Goal: Task Accomplishment & Management: Manage account settings

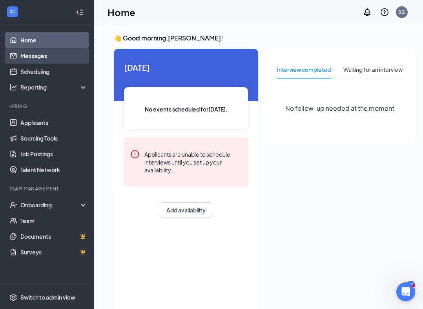
click at [53, 55] on link "Messages" at bounding box center [53, 56] width 67 height 16
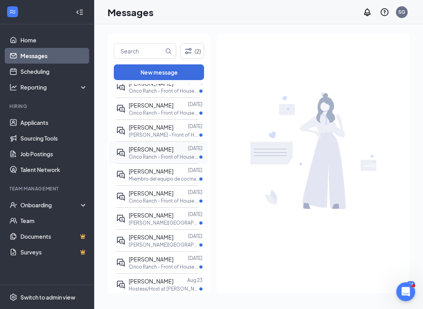
scroll to position [48, 0]
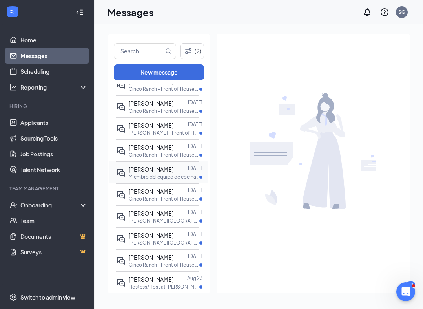
click at [170, 172] on span "[PERSON_NAME]" at bounding box center [151, 169] width 45 height 7
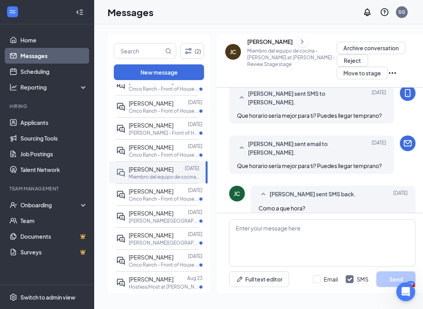
scroll to position [428, 0]
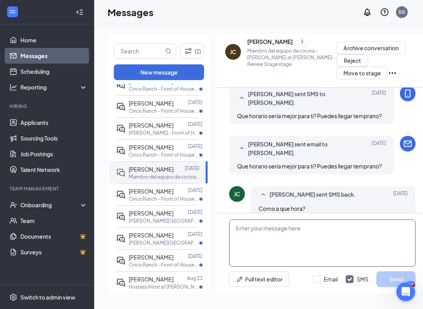
click at [272, 230] on textarea at bounding box center [322, 242] width 186 height 47
type textarea "a las 10 am?"
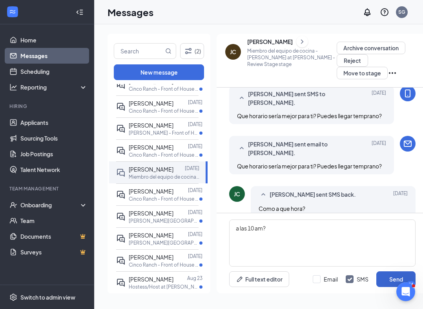
click at [385, 280] on button "Send" at bounding box center [395, 279] width 39 height 16
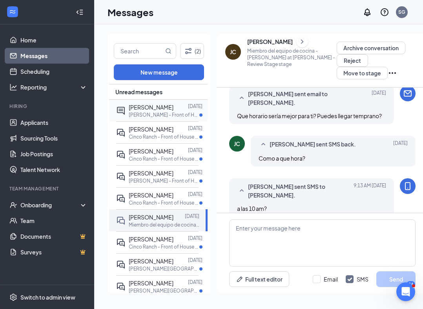
scroll to position [0, 0]
click at [175, 114] on p "[PERSON_NAME] - Front of House Team Member at [PERSON_NAME]" at bounding box center [164, 114] width 71 height 7
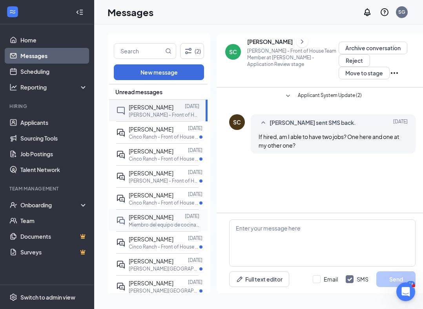
click at [164, 221] on p "Miembro del equipo de cocina - [PERSON_NAME] at [PERSON_NAME]" at bounding box center [164, 224] width 71 height 7
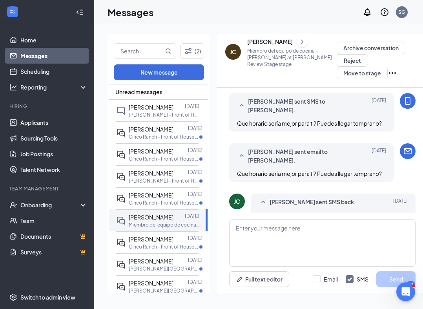
scroll to position [428, 0]
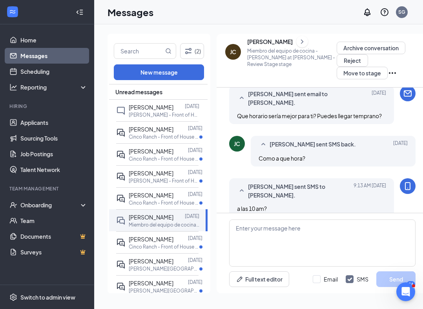
click at [300, 46] on icon "ChevronRight" at bounding box center [302, 41] width 8 height 9
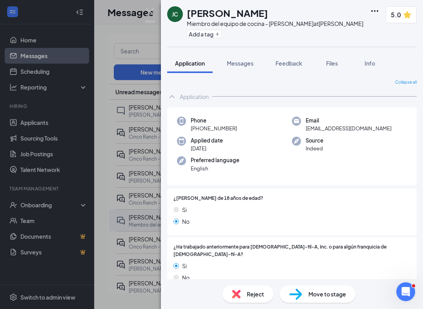
click at [328, 298] on div "Move to stage" at bounding box center [318, 293] width 76 height 17
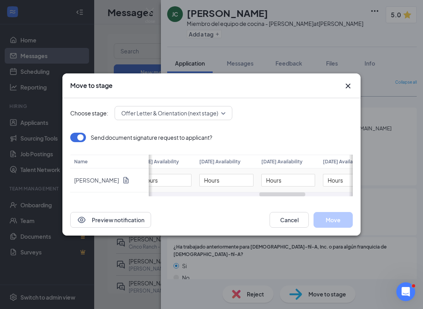
scroll to position [0, 491]
click at [347, 88] on icon "Cross" at bounding box center [347, 85] width 9 height 9
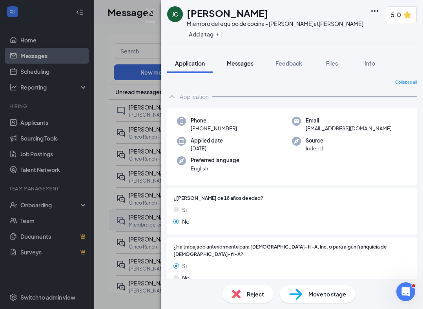
click at [239, 60] on span "Messages" at bounding box center [240, 63] width 27 height 7
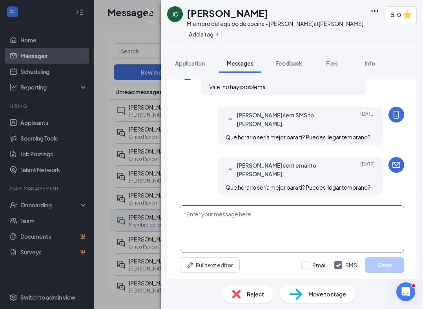
scroll to position [437, 0]
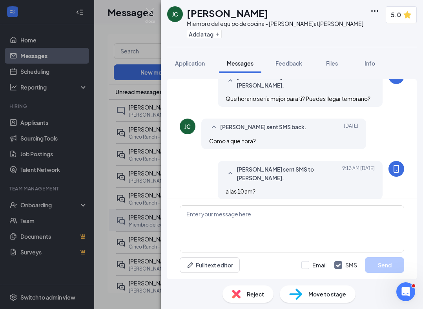
click at [298, 293] on img at bounding box center [295, 293] width 13 height 11
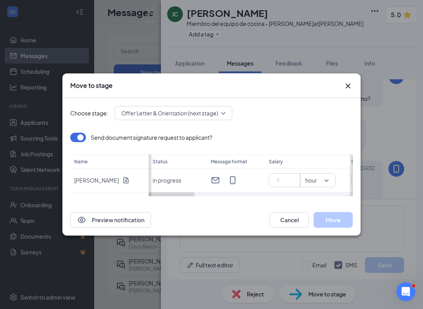
click at [184, 111] on span "Offer Letter & Orientation (next stage)" at bounding box center [169, 113] width 97 height 12
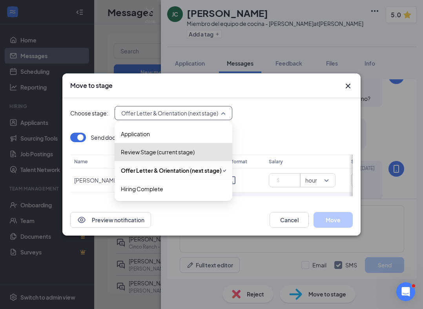
click at [268, 128] on div "Choose stage: Offer Letter & Orientation (next stage) 4024153 4024141 4024140 A…" at bounding box center [211, 151] width 283 height 106
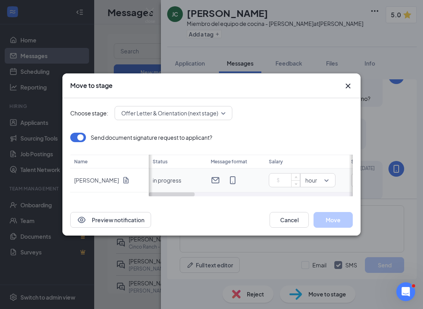
click at [291, 181] on input at bounding box center [285, 180] width 27 height 12
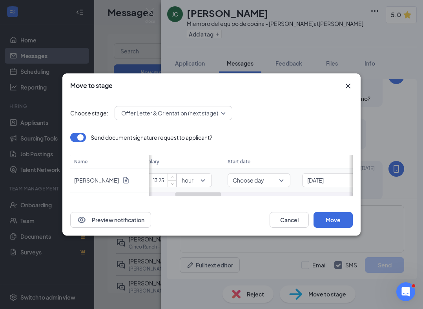
scroll to position [0, 126]
type input "13.25"
click at [255, 185] on input "search" at bounding box center [254, 179] width 48 height 13
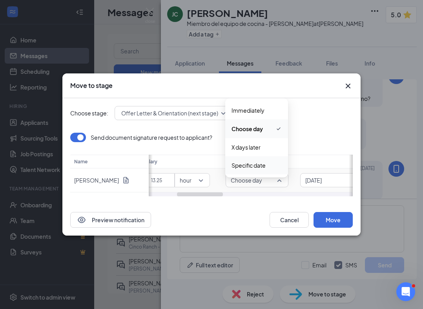
click at [263, 164] on span "Specific date" at bounding box center [249, 165] width 34 height 9
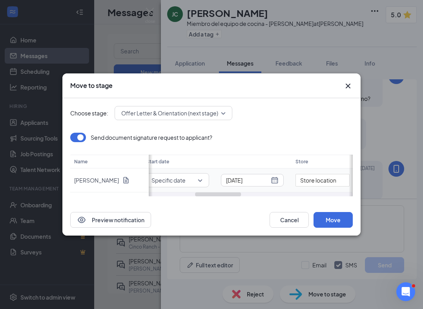
scroll to position [0, 206]
click at [273, 180] on div "[DATE]" at bounding box center [251, 180] width 53 height 9
type input "[DATE]"
click at [260, 195] on div "2" at bounding box center [260, 193] width 9 height 9
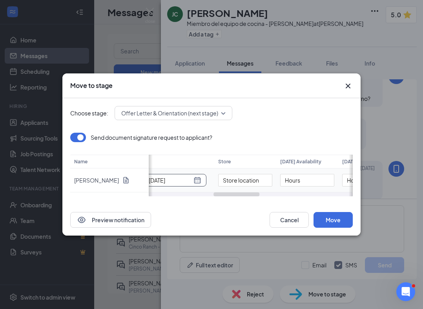
scroll to position [0, 316]
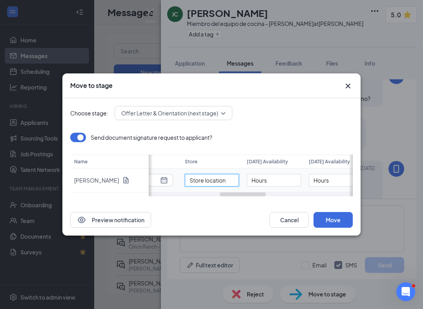
drag, startPoint x: 229, startPoint y: 181, endPoint x: 155, endPoint y: 180, distance: 73.8
click at [155, 180] on tr "in progress 13.25 hour Specific date [DATE] Store location Hours Hours Hours Ho…" at bounding box center [286, 180] width 907 height 24
type input "Cinco"
click at [350, 88] on icon "Cross" at bounding box center [348, 86] width 5 height 5
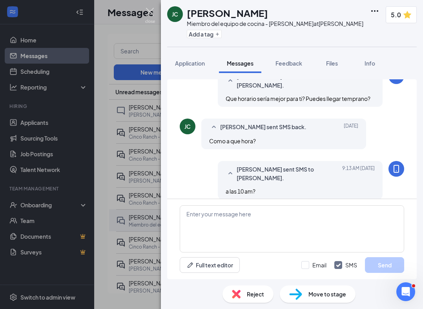
click at [152, 9] on img at bounding box center [150, 15] width 10 height 15
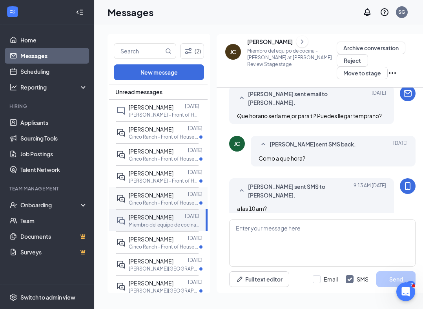
click at [167, 201] on p "Cinco Ranch - Front of House Team Member at [GEOGRAPHIC_DATA]" at bounding box center [164, 202] width 71 height 7
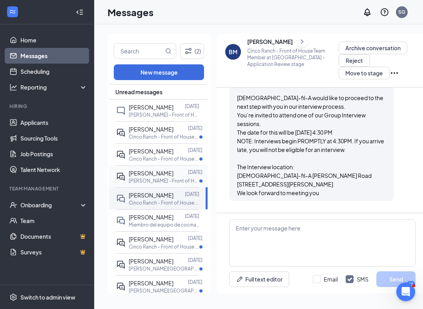
scroll to position [502, 0]
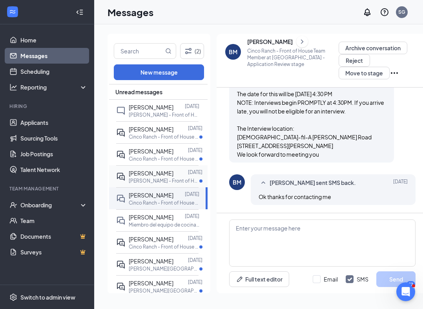
click at [157, 176] on div "[PERSON_NAME]" at bounding box center [151, 173] width 45 height 9
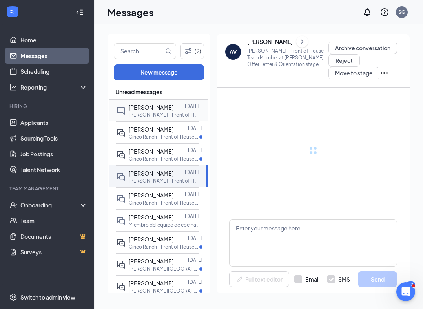
click at [157, 111] on p "[PERSON_NAME] - Front of House Team Member at [PERSON_NAME]" at bounding box center [164, 114] width 71 height 7
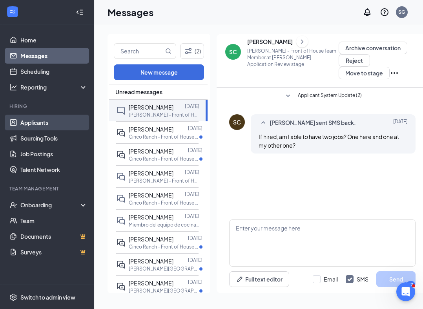
click at [40, 121] on link "Applicants" at bounding box center [53, 123] width 67 height 16
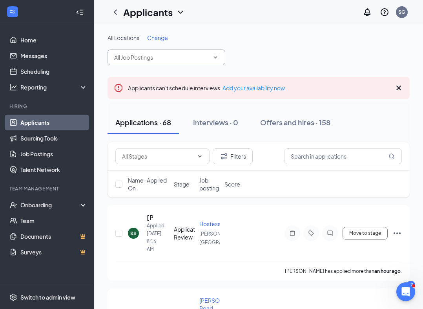
click at [203, 64] on span at bounding box center [167, 57] width 118 height 16
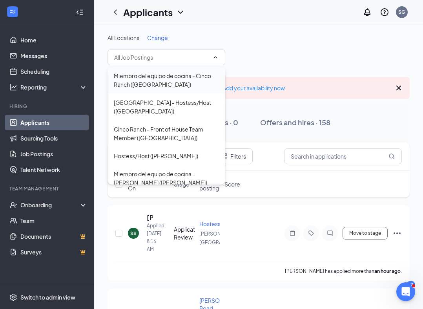
click at [186, 81] on div "Miembro del equipo de cocina - Cinco Ranch ([GEOGRAPHIC_DATA])" at bounding box center [166, 79] width 105 height 17
type input "Miembro del equipo de cocina - Cinco Ranch ([GEOGRAPHIC_DATA])"
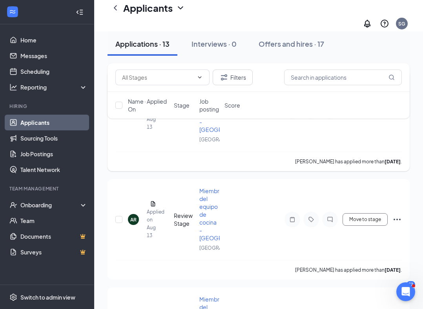
scroll to position [1256, 0]
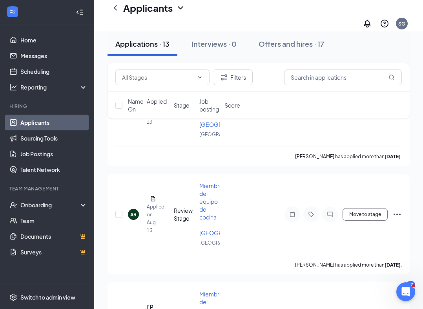
click at [79, 13] on icon "Collapse" at bounding box center [80, 12] width 8 height 8
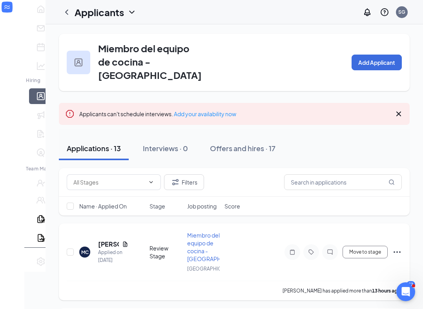
scroll to position [0, 0]
click at [367, 252] on button "Move to stage" at bounding box center [365, 252] width 45 height 13
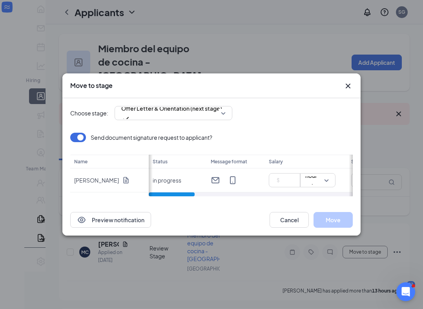
click at [347, 89] on icon "Cross" at bounding box center [347, 85] width 9 height 9
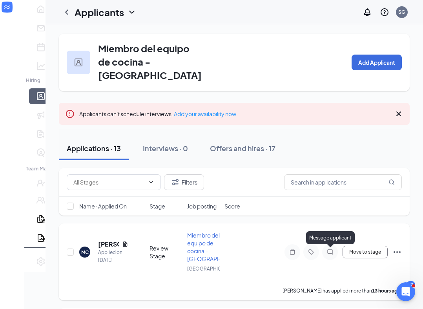
click at [330, 250] on icon "ChatInactive" at bounding box center [329, 252] width 9 height 6
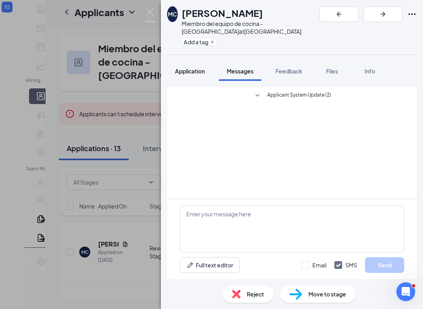
click at [199, 68] on span "Application" at bounding box center [190, 71] width 30 height 7
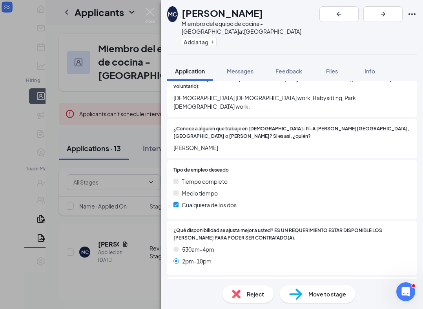
scroll to position [301, 0]
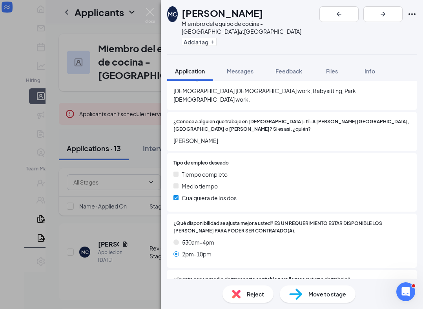
click at [254, 300] on div "Reject" at bounding box center [248, 293] width 51 height 17
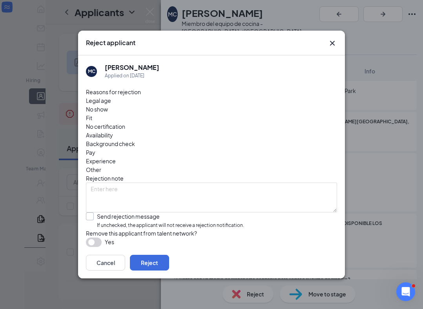
click at [92, 212] on div at bounding box center [90, 216] width 8 height 8
click at [92, 212] on input "Send rejection message If unchecked, the applicant will not receive a rejection…" at bounding box center [165, 220] width 158 height 17
checkbox input "true"
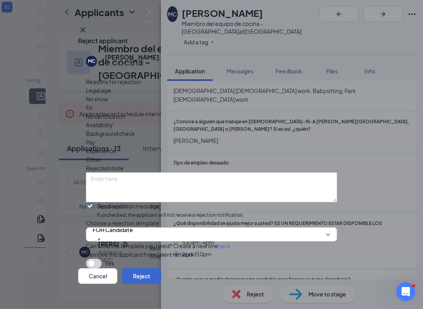
click at [161, 268] on button "Reject" at bounding box center [141, 276] width 39 height 16
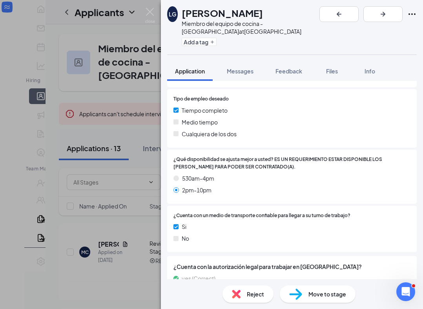
scroll to position [327, 0]
click at [255, 295] on span "Reject" at bounding box center [255, 294] width 17 height 9
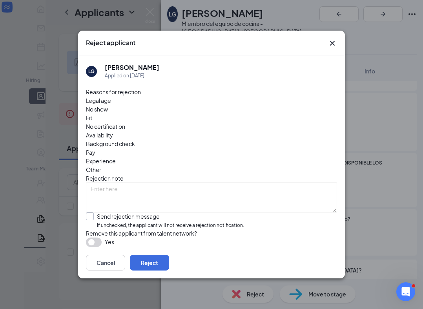
click at [93, 212] on div at bounding box center [90, 216] width 8 height 8
click at [93, 212] on input "Send rejection message If unchecked, the applicant will not receive a rejection…" at bounding box center [165, 220] width 158 height 17
checkbox input "true"
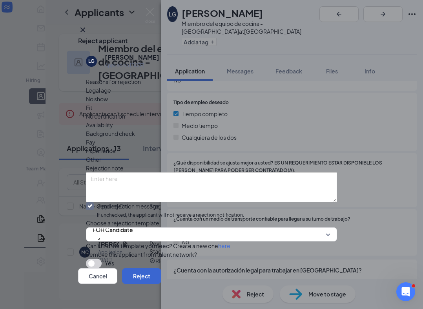
click at [161, 268] on button "Reject" at bounding box center [141, 276] width 39 height 16
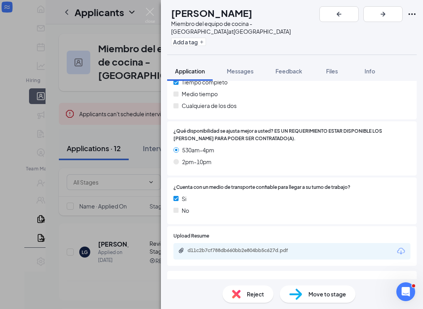
scroll to position [365, 0]
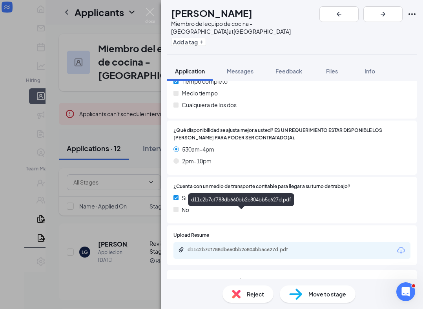
click at [277, 246] on div "d11c2b7cf788db660bb2e804bb5c627d.pdf" at bounding box center [243, 249] width 110 height 6
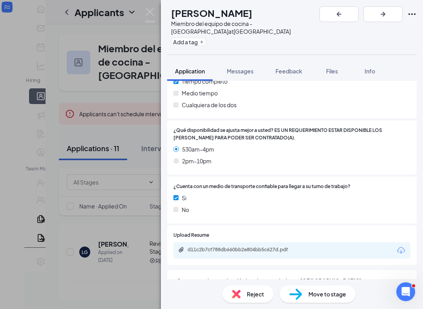
click at [253, 295] on span "Reject" at bounding box center [255, 294] width 17 height 9
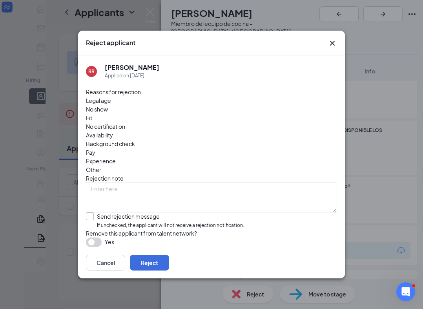
click at [91, 212] on div at bounding box center [90, 216] width 8 height 8
click at [91, 212] on input "Send rejection message If unchecked, the applicant will not receive a rejection…" at bounding box center [165, 220] width 158 height 17
checkbox input "true"
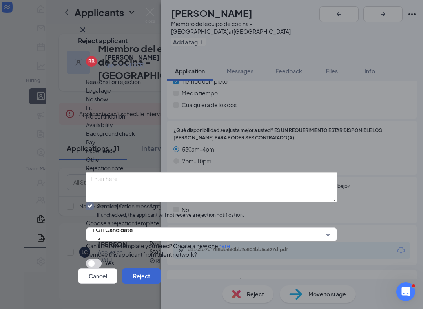
click at [161, 270] on button "Reject" at bounding box center [141, 276] width 39 height 16
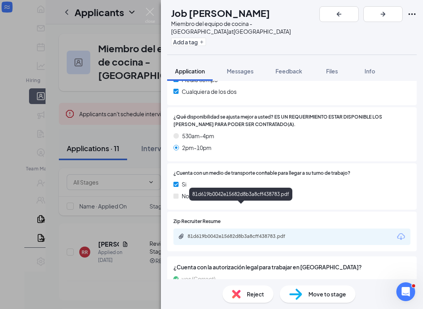
scroll to position [370, 0]
click at [287, 234] on div "81d619b0042e15682d8b3a8cff438783.pdf" at bounding box center [243, 237] width 110 height 6
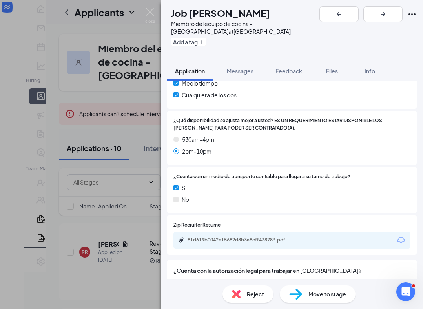
click at [250, 294] on span "Reject" at bounding box center [255, 294] width 17 height 9
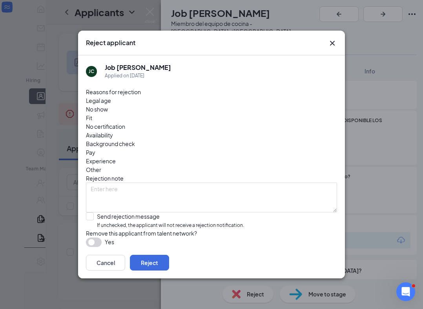
click at [85, 192] on div "[PERSON_NAME] Job [PERSON_NAME] Applied on [DATE] Reasons for rejection Legal a…" at bounding box center [211, 151] width 267 height 192
click at [89, 212] on input "Send rejection message If unchecked, the applicant will not receive a rejection…" at bounding box center [165, 220] width 158 height 17
checkbox input "true"
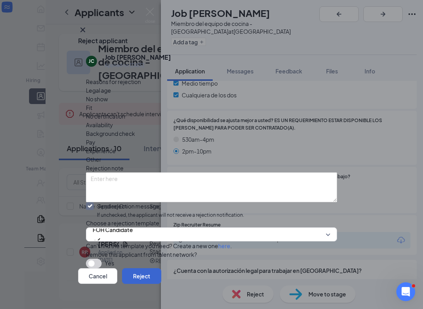
click at [161, 268] on button "Reject" at bounding box center [141, 276] width 39 height 16
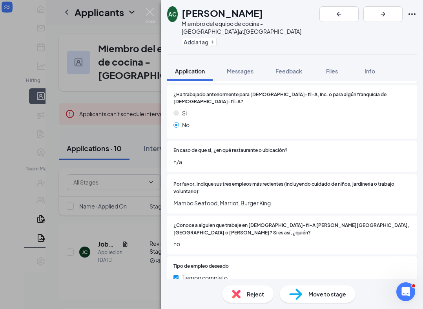
scroll to position [184, 0]
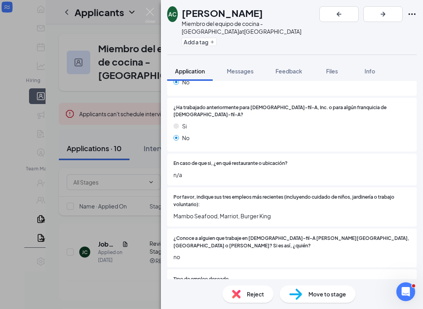
click at [254, 294] on span "Reject" at bounding box center [255, 294] width 17 height 9
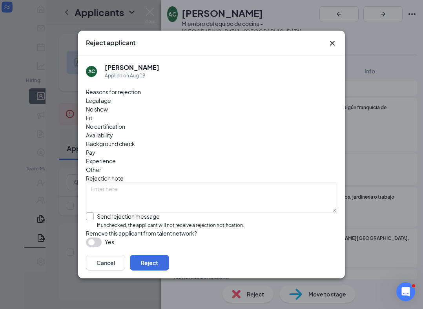
click at [88, 212] on div at bounding box center [90, 216] width 8 height 8
click at [88, 212] on input "Send rejection message If unchecked, the applicant will not receive a rejection…" at bounding box center [165, 220] width 158 height 17
checkbox input "true"
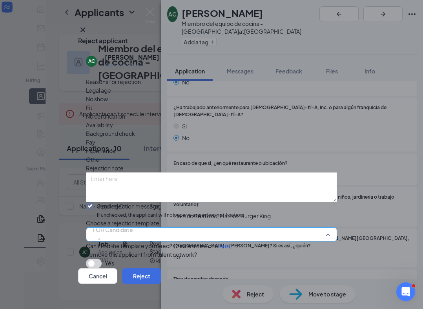
click at [133, 231] on span "FOH Candidate" at bounding box center [113, 234] width 40 height 21
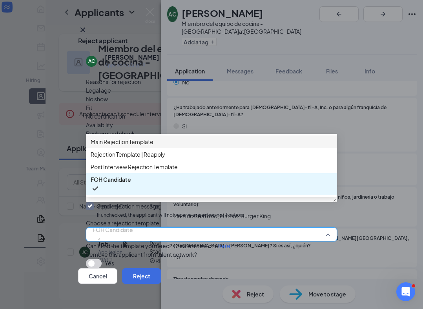
click at [181, 146] on span "Main Rejection Template" at bounding box center [212, 141] width 242 height 9
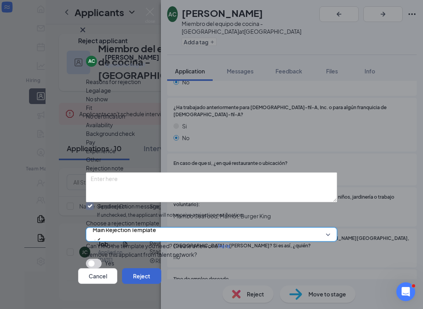
click at [161, 274] on button "Reject" at bounding box center [141, 276] width 39 height 16
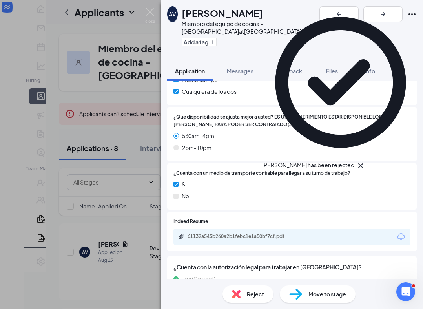
scroll to position [370, 0]
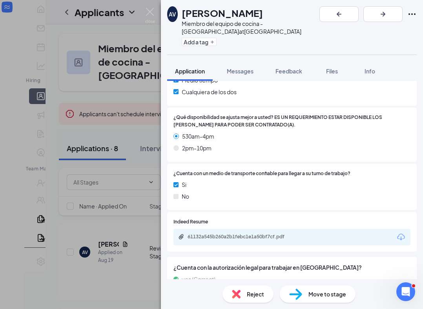
click at [273, 234] on div "61132a545b260a2b1febc1e1a50bf7cf.pdf" at bounding box center [241, 237] width 127 height 7
click at [248, 290] on span "Reject" at bounding box center [255, 294] width 17 height 9
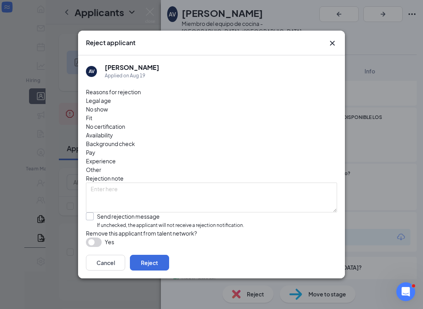
click at [88, 212] on label "Send rejection message If unchecked, the applicant will not receive a rejection…" at bounding box center [165, 220] width 158 height 17
click at [88, 212] on input "Send rejection message If unchecked, the applicant will not receive a rejection…" at bounding box center [165, 220] width 158 height 17
checkbox input "true"
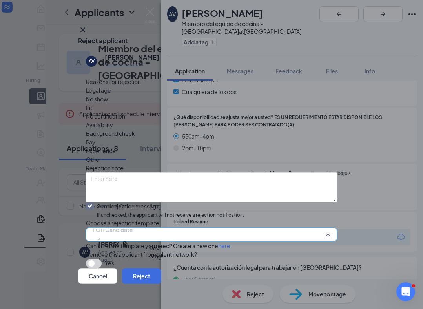
click at [133, 225] on span "FOH Candidate" at bounding box center [113, 234] width 40 height 21
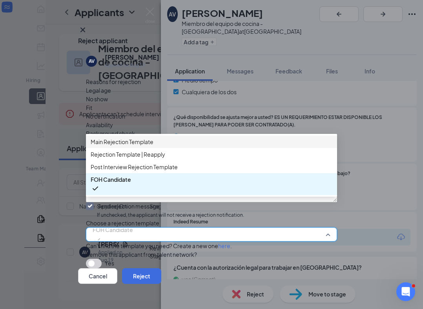
click at [151, 146] on span "Main Rejection Template" at bounding box center [122, 141] width 63 height 9
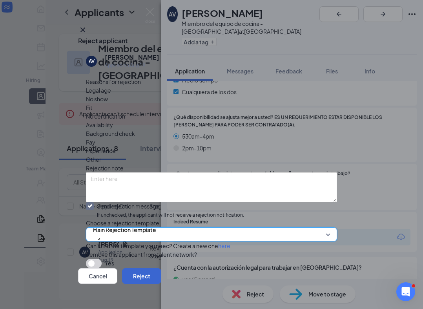
click at [161, 268] on button "Reject" at bounding box center [141, 276] width 39 height 16
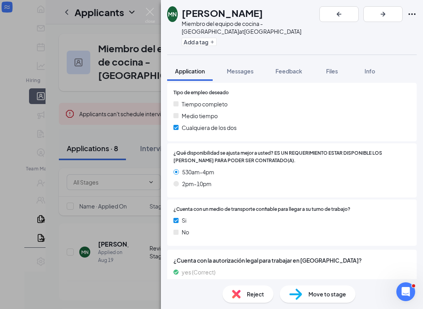
scroll to position [327, 0]
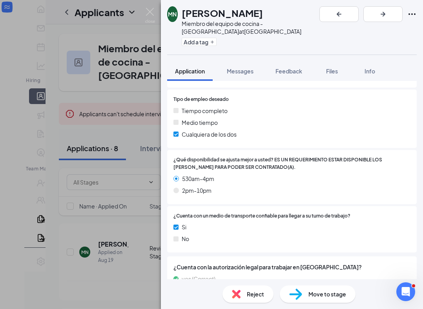
click at [237, 293] on img at bounding box center [236, 294] width 9 height 9
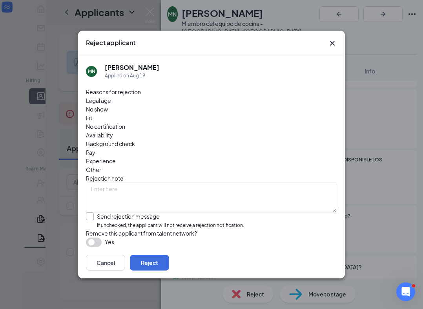
click at [90, 212] on div at bounding box center [90, 216] width 8 height 8
click at [90, 212] on input "Send rejection message If unchecked, the applicant will not receive a rejection…" at bounding box center [165, 220] width 158 height 17
checkbox input "true"
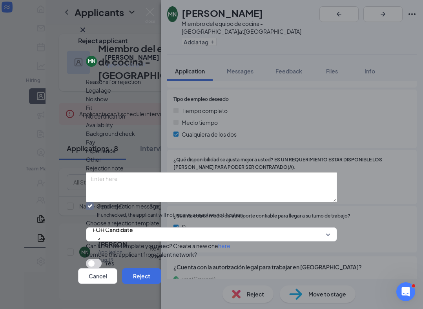
scroll to position [1, 0]
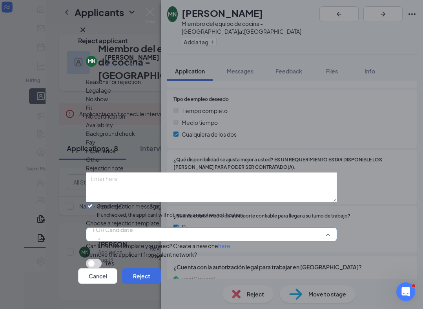
click at [133, 224] on span "FOH Candidate" at bounding box center [113, 234] width 40 height 21
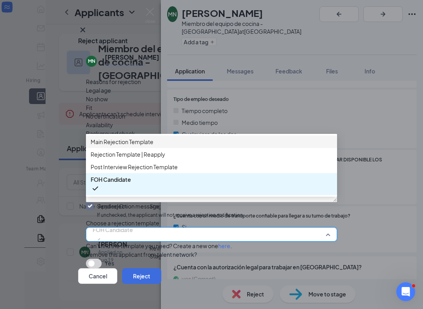
click at [168, 146] on span "Main Rejection Template" at bounding box center [212, 141] width 242 height 9
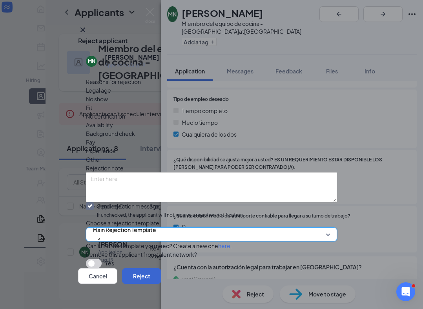
click at [161, 270] on button "Reject" at bounding box center [141, 276] width 39 height 16
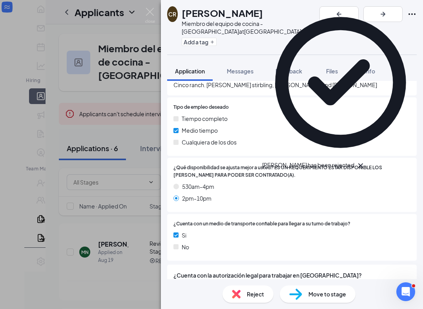
click at [251, 293] on span "Reject" at bounding box center [255, 294] width 17 height 9
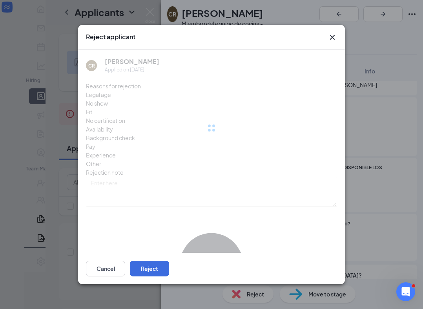
scroll to position [324, 0]
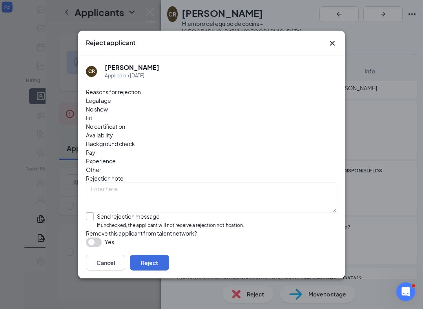
click at [87, 212] on input "Send rejection message If unchecked, the applicant will not receive a rejection…" at bounding box center [165, 220] width 158 height 17
checkbox input "true"
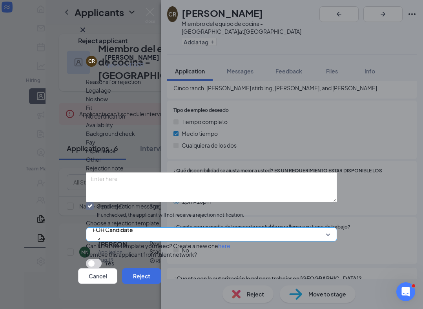
click at [135, 228] on input "search" at bounding box center [209, 234] width 236 height 13
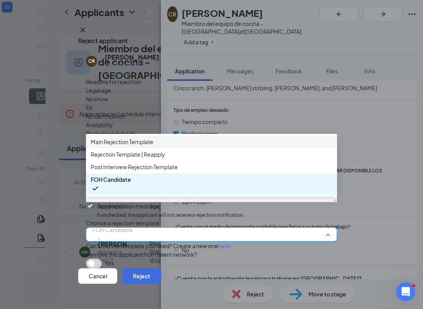
click at [137, 146] on span "Main Rejection Template" at bounding box center [122, 141] width 63 height 9
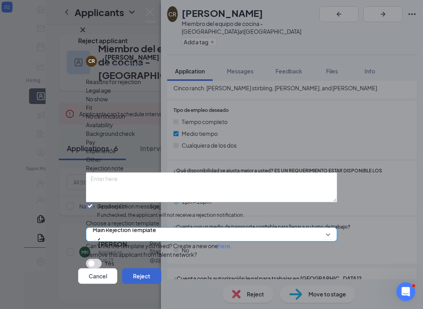
click at [161, 268] on button "Reject" at bounding box center [141, 276] width 39 height 16
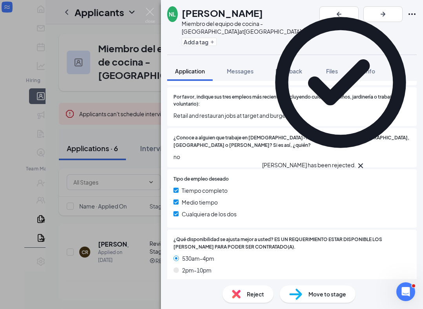
scroll to position [249, 0]
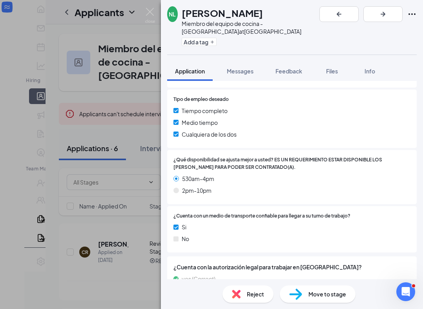
click at [240, 297] on img at bounding box center [236, 294] width 9 height 9
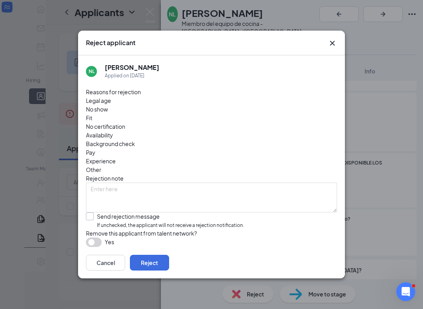
click at [89, 212] on input "Send rejection message If unchecked, the applicant will not receive a rejection…" at bounding box center [165, 220] width 158 height 17
checkbox input "true"
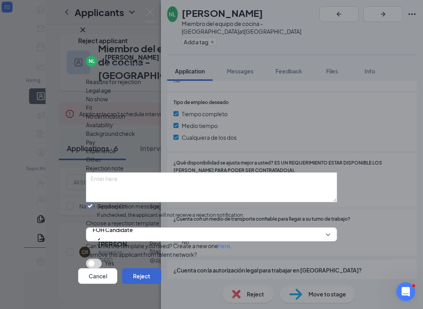
click at [161, 272] on button "Reject" at bounding box center [141, 276] width 39 height 16
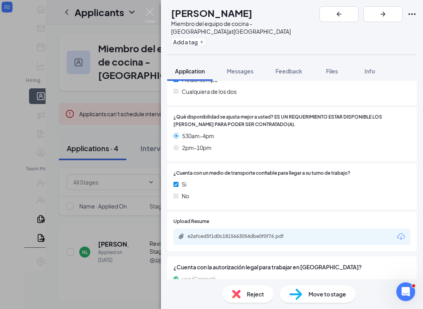
scroll to position [370, 0]
click at [280, 229] on div "e2afced5f1d0c1815663054dbe0f0f76.pdf" at bounding box center [291, 237] width 237 height 16
click at [281, 234] on div "e2afced5f1d0c1815663054dbe0f0f76.pdf" at bounding box center [243, 237] width 110 height 6
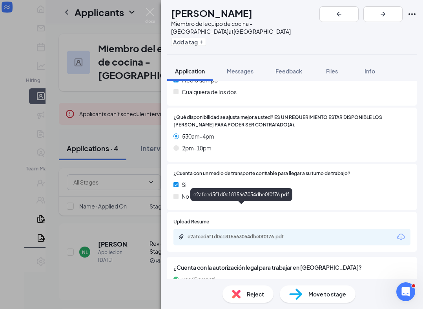
scroll to position [367, 0]
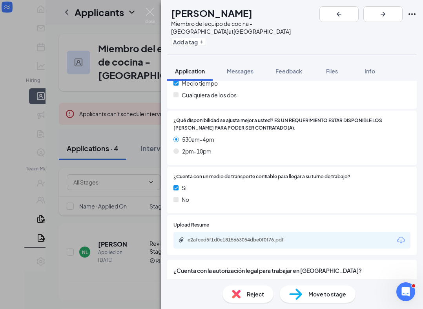
click at [260, 296] on span "Reject" at bounding box center [255, 294] width 17 height 9
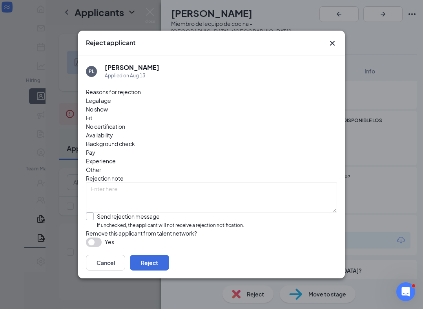
click at [91, 212] on div at bounding box center [90, 216] width 8 height 8
click at [91, 212] on input "Send rejection message If unchecked, the applicant will not receive a rejection…" at bounding box center [165, 220] width 158 height 17
checkbox input "true"
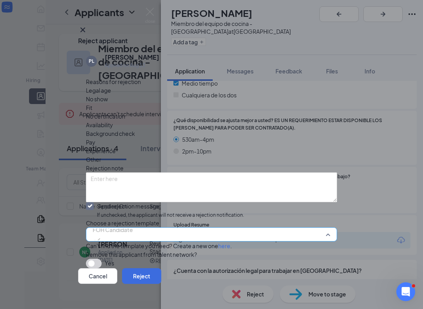
click at [133, 231] on span "FOH Candidate" at bounding box center [113, 234] width 40 height 21
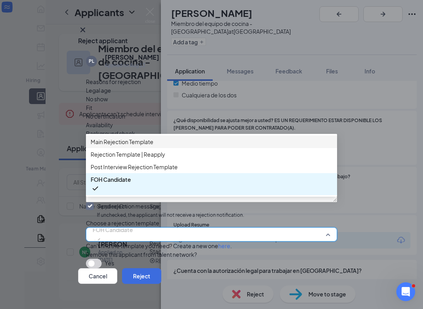
click at [184, 146] on span "Main Rejection Template" at bounding box center [212, 141] width 242 height 9
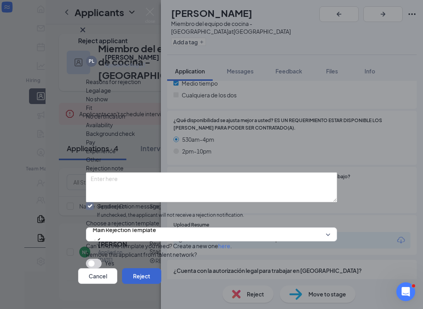
click at [161, 268] on button "Reject" at bounding box center [141, 276] width 39 height 16
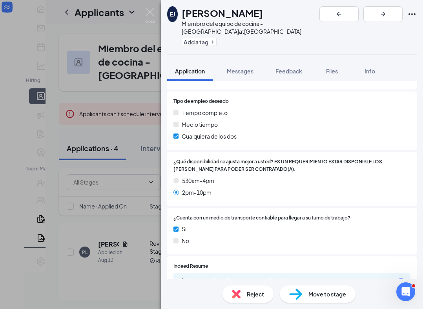
scroll to position [339, 0]
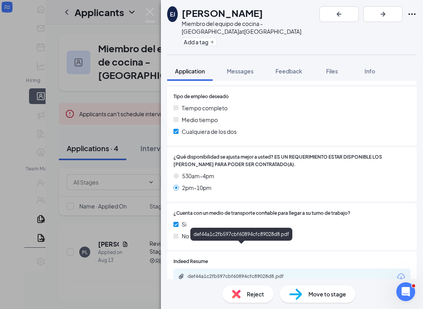
click at [266, 273] on div "def44a1c2fb597cbf60894cfc89028d8.pdf" at bounding box center [241, 276] width 127 height 7
click at [247, 296] on span "Reject" at bounding box center [255, 294] width 17 height 9
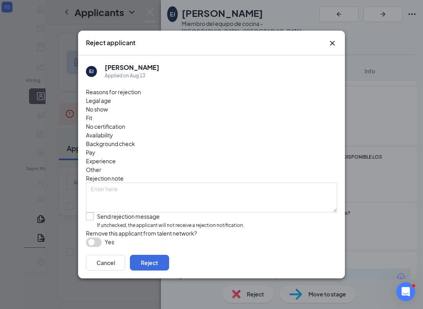
click at [90, 212] on div at bounding box center [90, 216] width 8 height 8
click at [90, 212] on input "Send rejection message If unchecked, the applicant will not receive a rejection…" at bounding box center [165, 220] width 158 height 17
checkbox input "true"
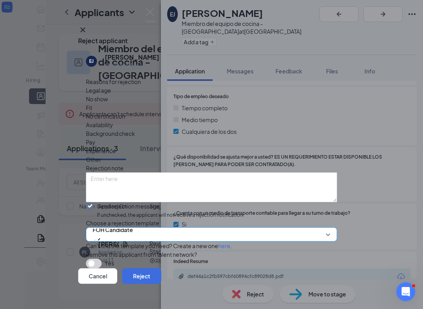
click at [133, 227] on span "FOH Candidate" at bounding box center [113, 234] width 40 height 21
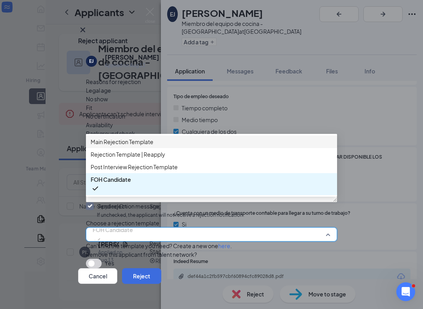
click at [147, 146] on span "Main Rejection Template" at bounding box center [122, 141] width 63 height 9
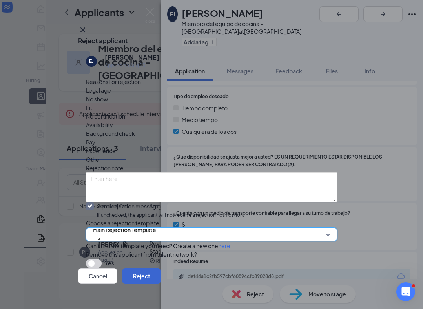
click at [161, 268] on button "Reject" at bounding box center [141, 276] width 39 height 16
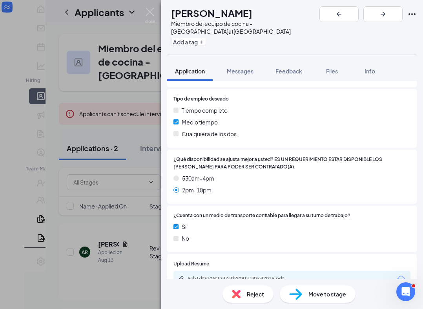
scroll to position [374, 0]
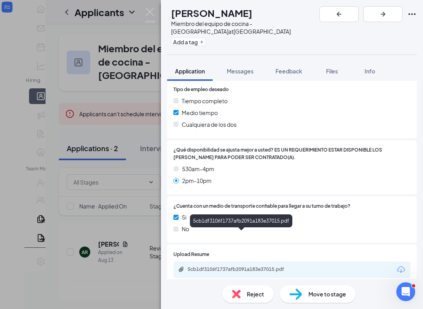
click at [277, 266] on div "5cb1df3106f1737afb2091a183e37015.pdf" at bounding box center [243, 269] width 110 height 6
click at [262, 290] on span "Reject" at bounding box center [255, 294] width 17 height 9
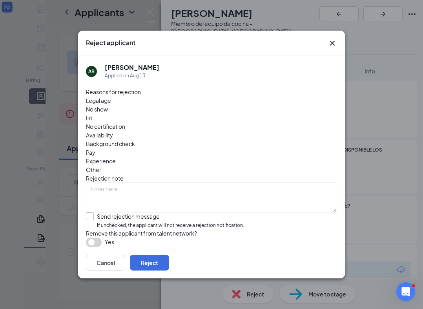
click at [91, 212] on div at bounding box center [90, 216] width 8 height 8
click at [91, 212] on input "Send rejection message If unchecked, the applicant will not receive a rejection…" at bounding box center [165, 220] width 158 height 17
checkbox input "true"
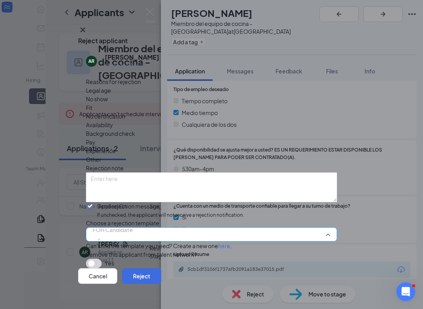
click at [133, 230] on span "FOH Candidate" at bounding box center [113, 234] width 40 height 21
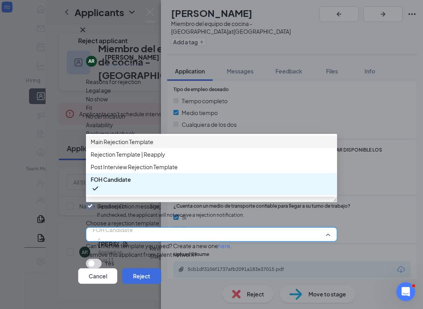
click at [180, 146] on span "Main Rejection Template" at bounding box center [212, 141] width 242 height 9
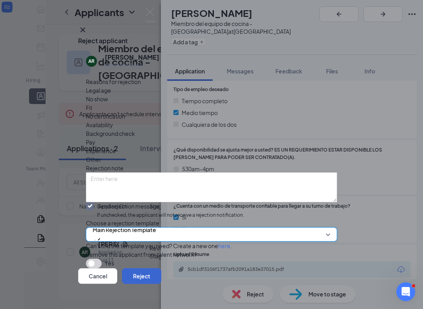
click at [161, 270] on button "Reject" at bounding box center [141, 276] width 39 height 16
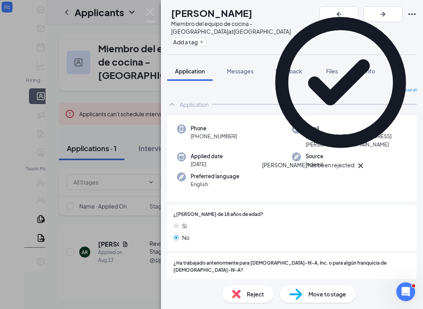
click at [262, 298] on span "Reject" at bounding box center [255, 294] width 17 height 9
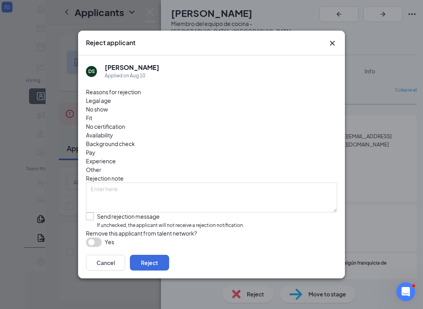
click at [92, 212] on div at bounding box center [90, 216] width 8 height 8
click at [92, 212] on input "Send rejection message If unchecked, the applicant will not receive a rejection…" at bounding box center [165, 220] width 158 height 17
checkbox input "true"
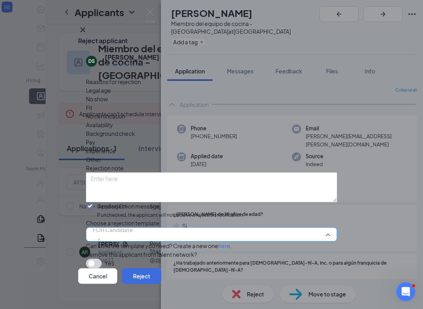
click at [133, 229] on span "FOH Candidate" at bounding box center [113, 234] width 40 height 21
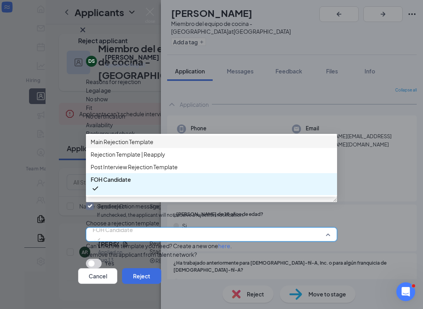
click at [162, 146] on span "Main Rejection Template" at bounding box center [212, 141] width 242 height 9
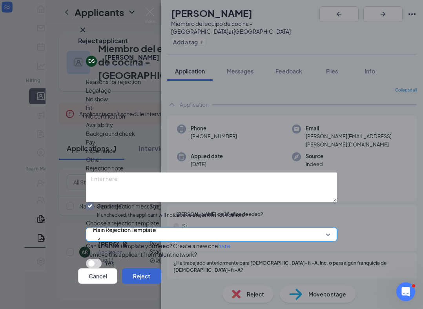
click at [161, 275] on button "Reject" at bounding box center [141, 276] width 39 height 16
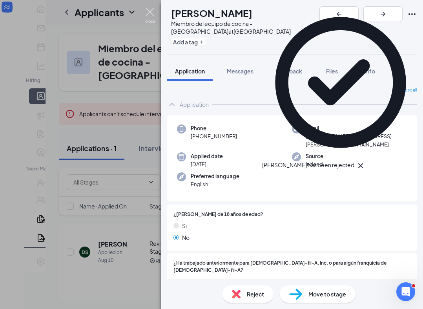
click at [148, 15] on img at bounding box center [150, 15] width 10 height 15
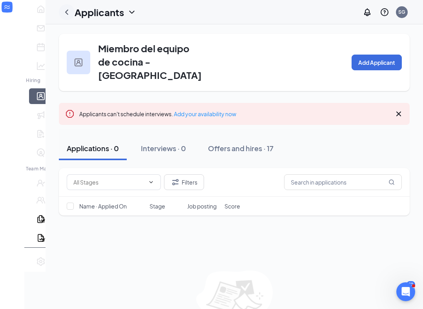
click at [62, 9] on icon "ChevronLeft" at bounding box center [66, 11] width 9 height 9
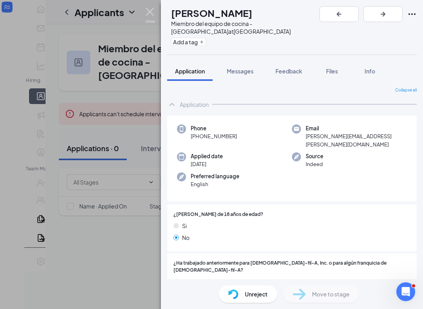
click at [148, 12] on img at bounding box center [150, 15] width 10 height 15
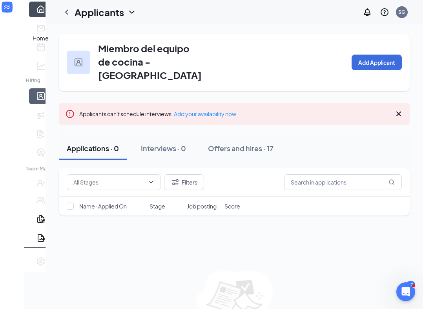
click at [49, 17] on link "Home" at bounding box center [53, 10] width 8 height 16
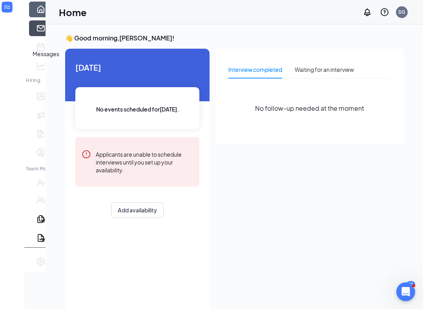
click at [49, 36] on link "Messages" at bounding box center [53, 28] width 8 height 16
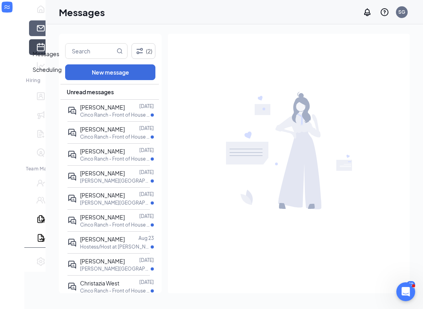
click at [49, 55] on link "Scheduling" at bounding box center [53, 47] width 8 height 16
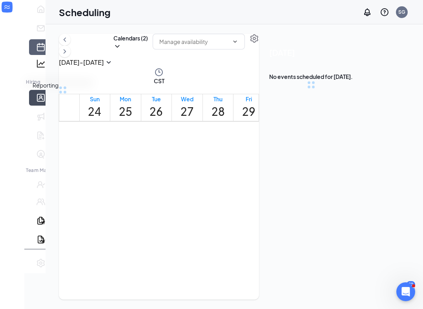
scroll to position [386, 0]
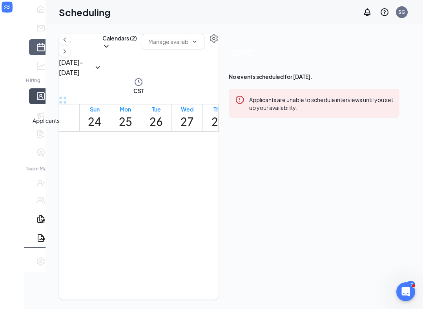
click at [49, 104] on link "Applicants" at bounding box center [53, 96] width 8 height 16
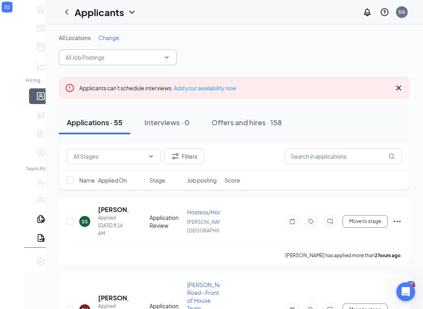
click at [122, 64] on span at bounding box center [118, 57] width 118 height 16
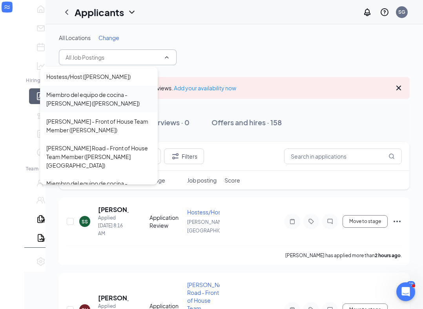
scroll to position [80, 0]
click at [121, 99] on div "Miembro del equipo de cocina - [PERSON_NAME] ([PERSON_NAME])" at bounding box center [98, 97] width 105 height 17
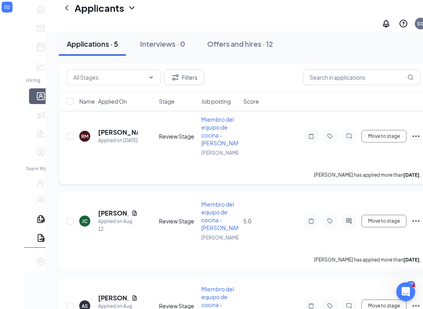
scroll to position [197, 0]
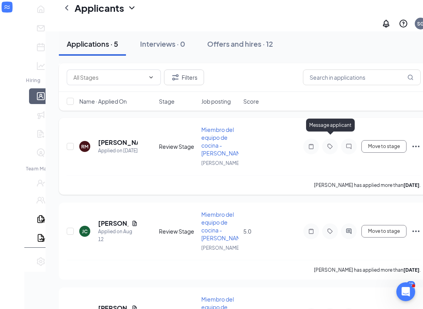
click at [344, 143] on icon "ChatInactive" at bounding box center [348, 146] width 9 height 6
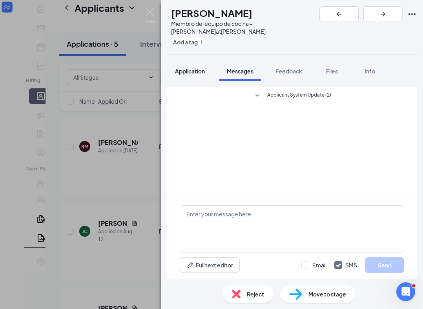
click at [201, 68] on button "Application" at bounding box center [190, 71] width 46 height 20
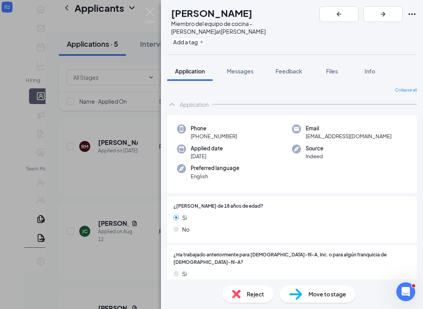
click at [251, 294] on span "Reject" at bounding box center [255, 294] width 17 height 9
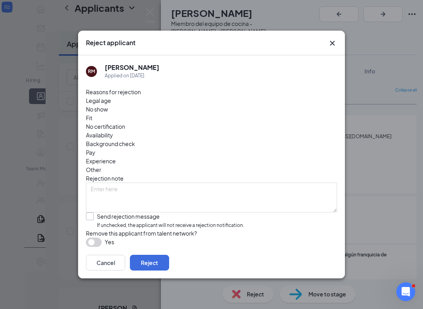
click at [90, 212] on label "Send rejection message If unchecked, the applicant will not receive a rejection…" at bounding box center [165, 220] width 158 height 17
click at [90, 212] on input "Send rejection message If unchecked, the applicant will not receive a rejection…" at bounding box center [165, 220] width 158 height 17
checkbox input "true"
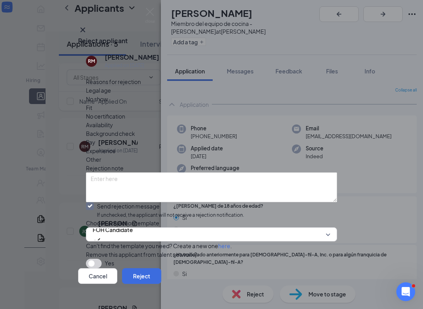
click at [144, 234] on div "Reasons for rejection Legal age No show Fit No certification Availability Backg…" at bounding box center [211, 172] width 251 height 191
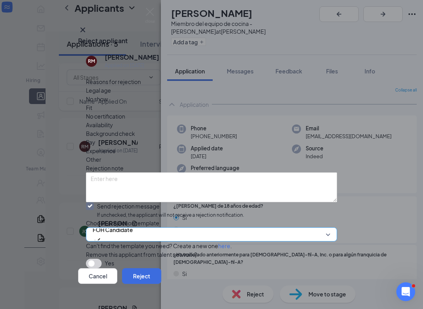
click at [133, 226] on span "FOH Candidate" at bounding box center [113, 234] width 40 height 21
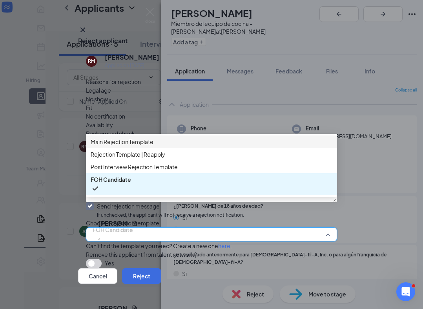
click at [184, 143] on div "Main Rejection Template" at bounding box center [211, 141] width 251 height 13
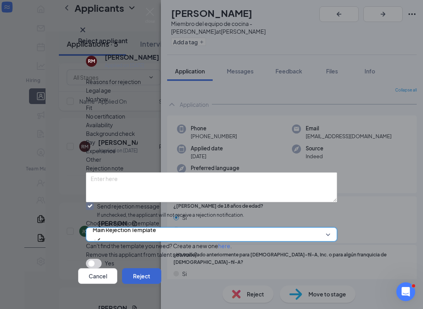
click at [161, 271] on button "Reject" at bounding box center [141, 276] width 39 height 16
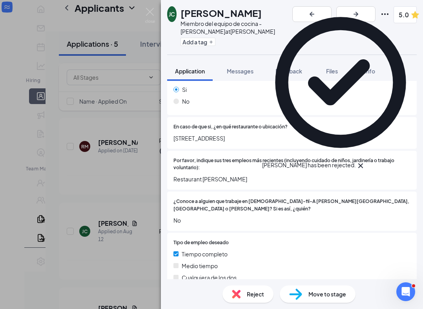
scroll to position [187, 0]
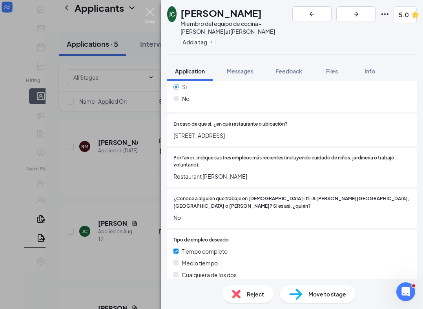
click at [149, 11] on img at bounding box center [150, 15] width 10 height 15
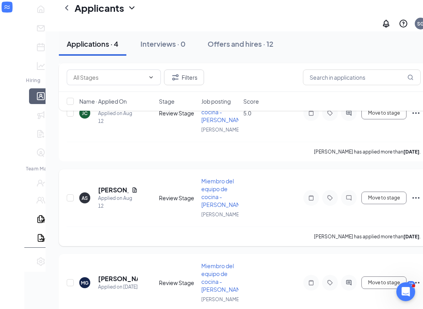
scroll to position [232, 0]
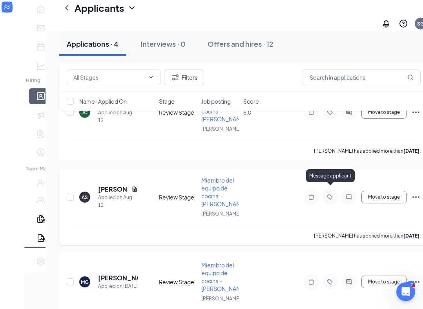
click at [344, 194] on icon "ChatInactive" at bounding box center [348, 197] width 9 height 6
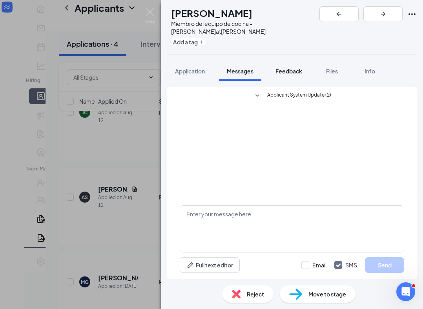
click at [289, 68] on span "Feedback" at bounding box center [289, 71] width 27 height 7
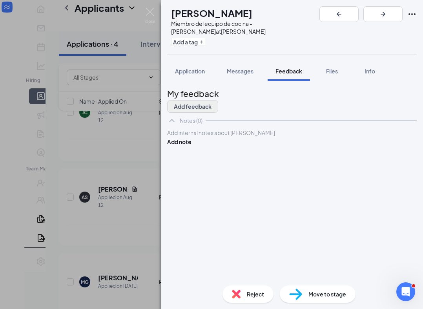
click at [218, 100] on button "Add feedback" at bounding box center [192, 106] width 51 height 13
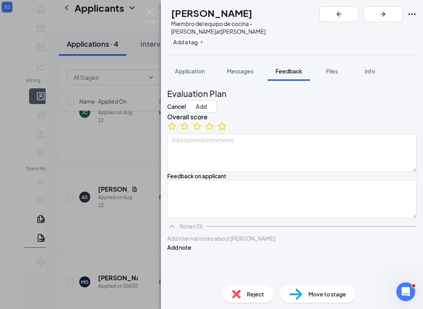
click at [227, 130] on icon "StarBorder" at bounding box center [222, 126] width 10 height 10
click at [217, 100] on button "Add" at bounding box center [201, 106] width 31 height 13
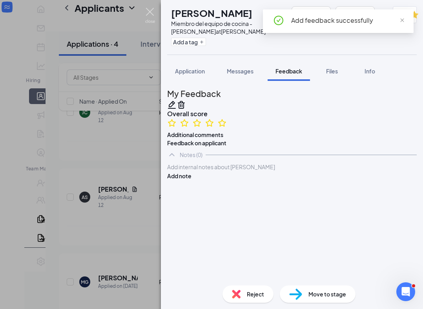
click at [152, 13] on img at bounding box center [150, 15] width 10 height 15
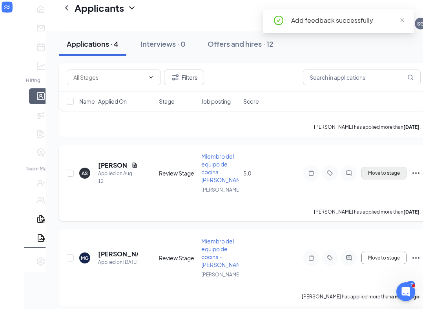
scroll to position [255, 0]
click at [346, 171] on icon "ChatInactive" at bounding box center [348, 173] width 5 height 5
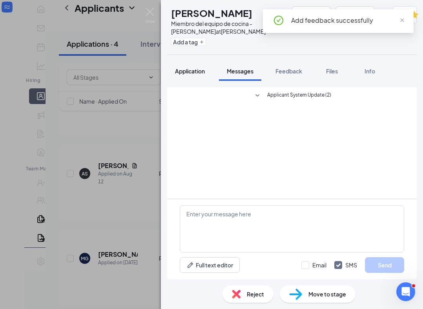
click at [190, 67] on div "Application" at bounding box center [190, 71] width 30 height 8
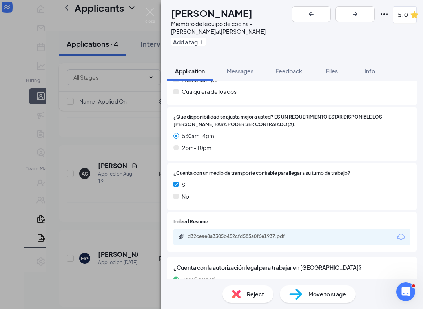
scroll to position [378, 0]
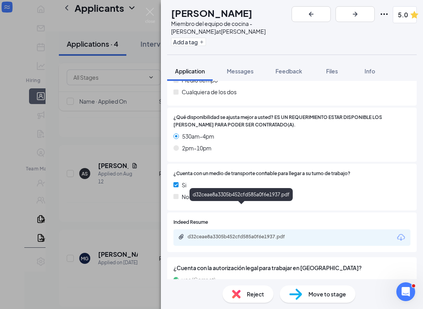
click at [281, 234] on div "d32ceae8a3305b452cfd585a0f6e1937.pdf" at bounding box center [243, 237] width 110 height 6
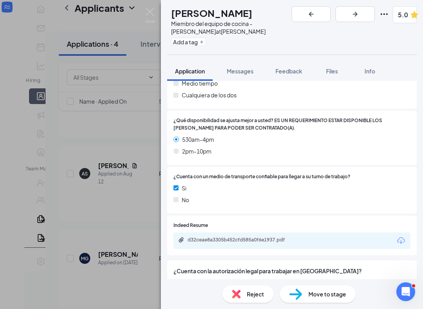
click at [251, 291] on span "Reject" at bounding box center [255, 294] width 17 height 9
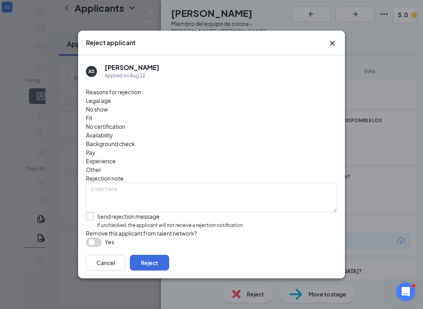
click at [89, 212] on input "Send rejection message If unchecked, the applicant will not receive a rejection…" at bounding box center [165, 220] width 158 height 17
checkbox input "true"
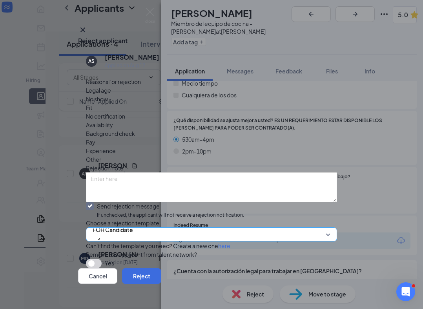
click at [133, 228] on span "FOH Candidate" at bounding box center [113, 234] width 40 height 21
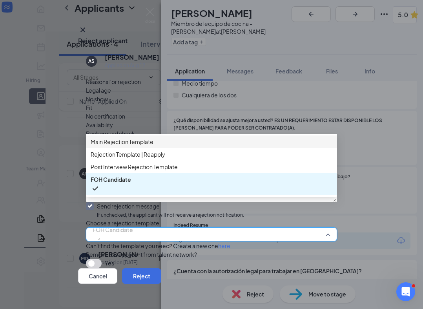
click at [177, 146] on span "Main Rejection Template" at bounding box center [212, 141] width 242 height 9
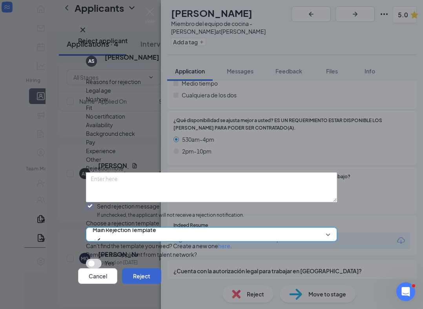
click at [161, 268] on button "Reject" at bounding box center [141, 276] width 39 height 16
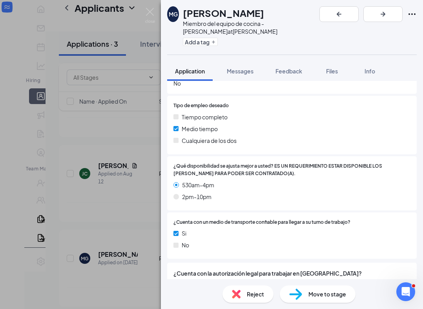
click at [260, 297] on span "Reject" at bounding box center [255, 294] width 17 height 9
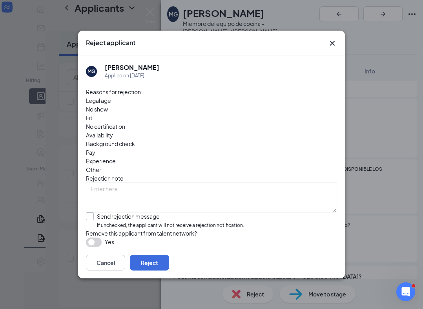
click at [93, 212] on div at bounding box center [90, 216] width 8 height 8
click at [93, 212] on input "Send rejection message If unchecked, the applicant will not receive a rejection…" at bounding box center [165, 220] width 158 height 17
checkbox input "true"
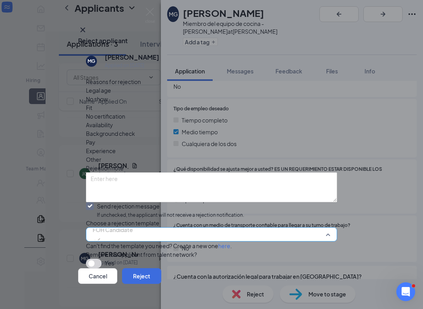
click at [133, 230] on span "FOH Candidate" at bounding box center [113, 234] width 40 height 21
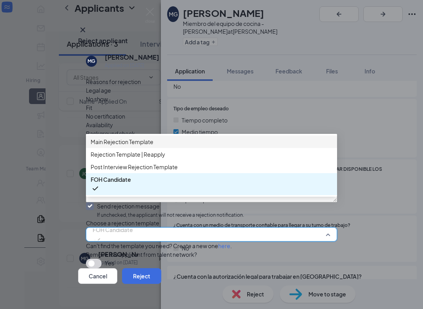
click at [203, 146] on span "Main Rejection Template" at bounding box center [212, 141] width 242 height 9
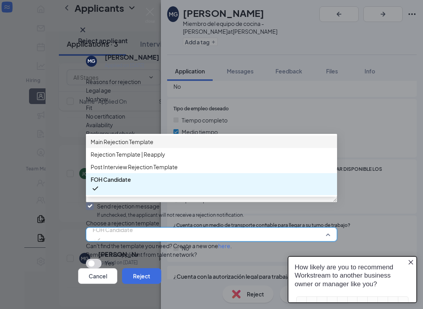
scroll to position [0, 0]
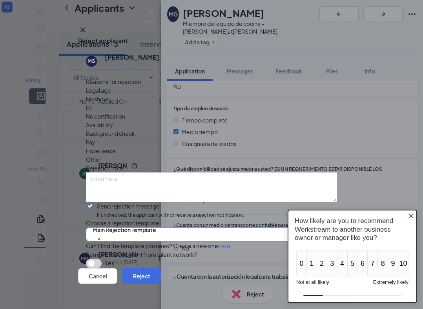
click at [268, 251] on div "Remove this applicant from talent network?" at bounding box center [211, 254] width 251 height 9
click at [411, 215] on icon "Close button" at bounding box center [411, 216] width 6 height 6
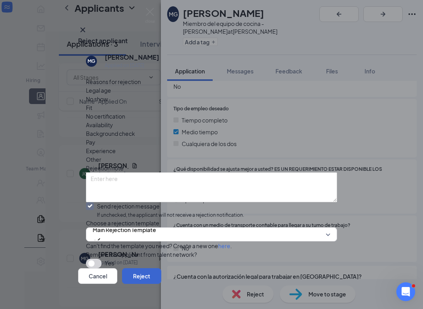
click at [161, 269] on button "Reject" at bounding box center [141, 276] width 39 height 16
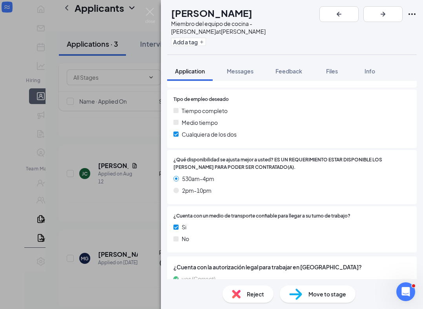
click at [252, 293] on span "Reject" at bounding box center [255, 294] width 17 height 9
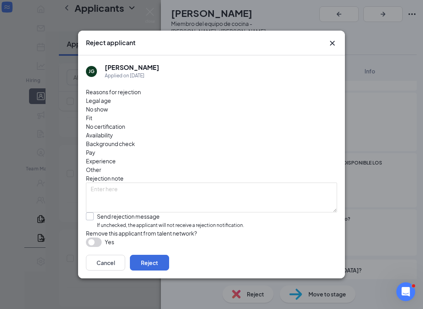
click at [91, 212] on div at bounding box center [90, 216] width 8 height 8
click at [91, 212] on input "Send rejection message If unchecked, the applicant will not receive a rejection…" at bounding box center [165, 220] width 158 height 17
checkbox input "true"
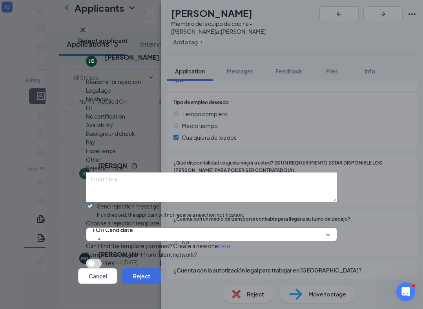
click at [133, 228] on span "FOH Candidate" at bounding box center [113, 234] width 40 height 21
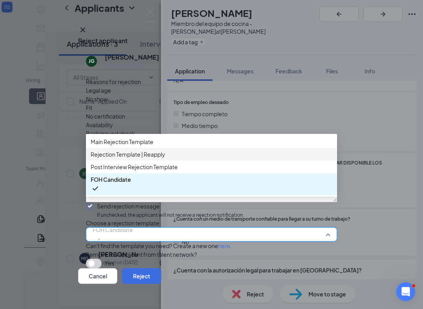
click at [173, 159] on div "Rejection Template | Reapply" at bounding box center [211, 154] width 251 height 13
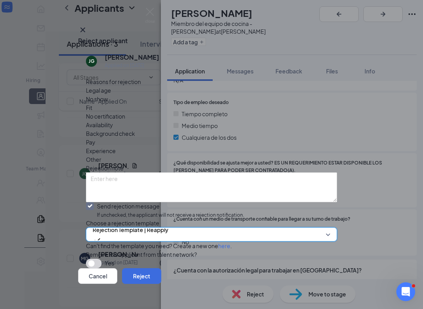
click at [168, 227] on span "Rejection Template | Reapply" at bounding box center [131, 234] width 76 height 21
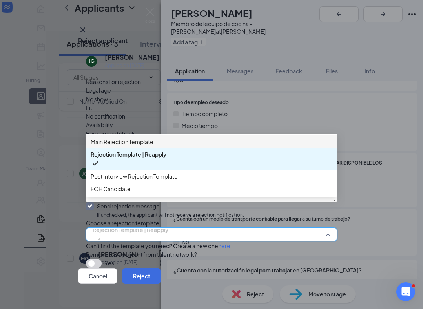
click at [212, 146] on span "Main Rejection Template" at bounding box center [212, 141] width 242 height 9
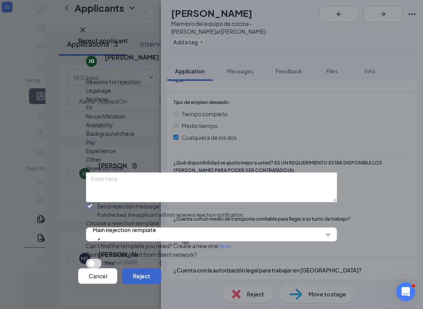
click at [161, 268] on button "Reject" at bounding box center [141, 276] width 39 height 16
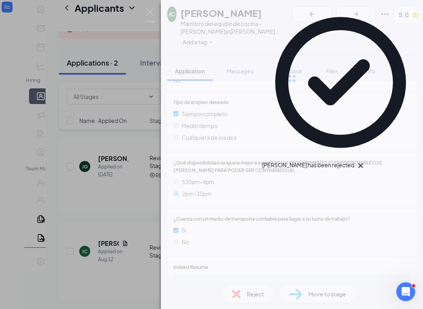
scroll to position [86, 0]
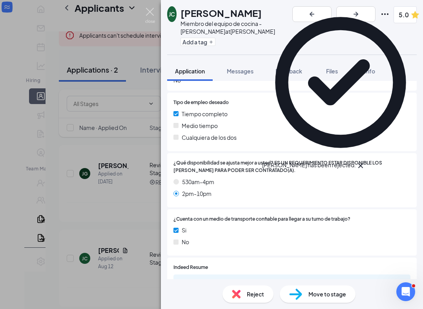
click at [148, 11] on img at bounding box center [150, 15] width 10 height 15
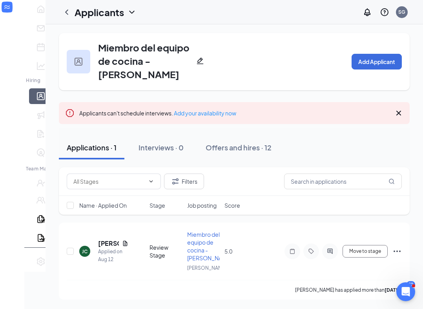
scroll to position [1, 0]
click at [62, 10] on icon "ChevronLeft" at bounding box center [66, 11] width 9 height 9
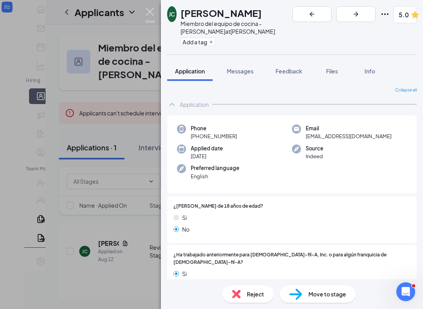
click at [149, 9] on img at bounding box center [150, 15] width 10 height 15
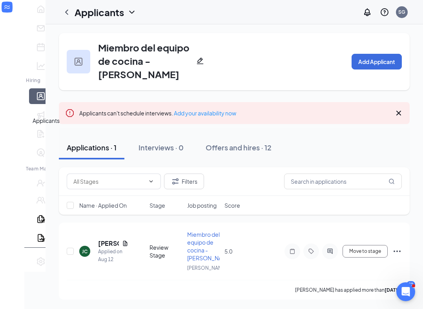
click at [49, 104] on link "Applicants" at bounding box center [53, 96] width 8 height 16
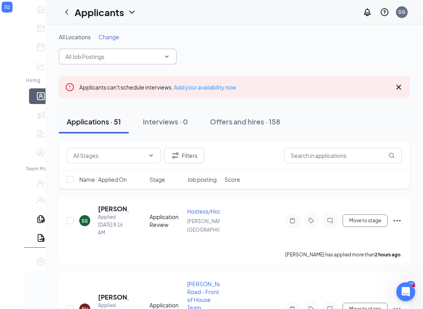
click at [96, 59] on input "text" at bounding box center [113, 56] width 95 height 9
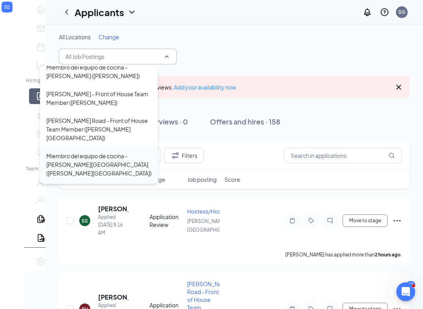
scroll to position [105, 0]
click at [88, 153] on div "Miembro del equipo de cocina - [PERSON_NAME][GEOGRAPHIC_DATA] ([PERSON_NAME][GE…" at bounding box center [98, 165] width 105 height 26
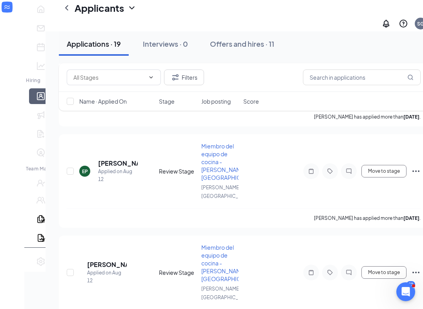
scroll to position [1527, 0]
click at [67, 99] on input "checkbox" at bounding box center [70, 101] width 7 height 7
checkbox input "false"
checkbox input "true"
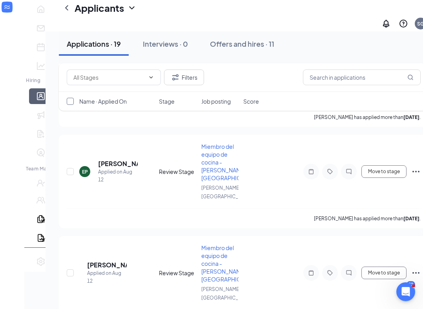
checkbox input "true"
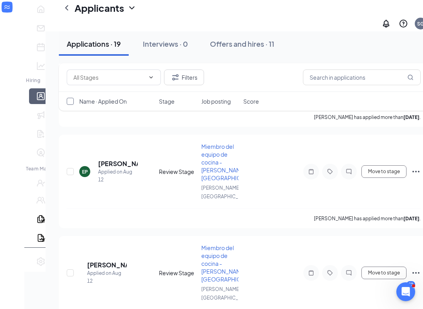
checkbox input "true"
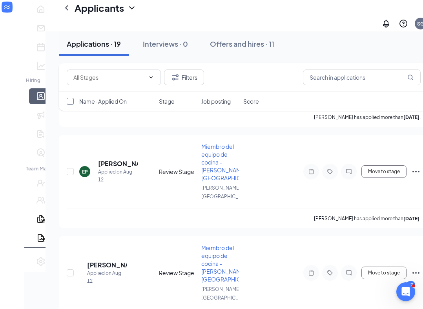
checkbox input "true"
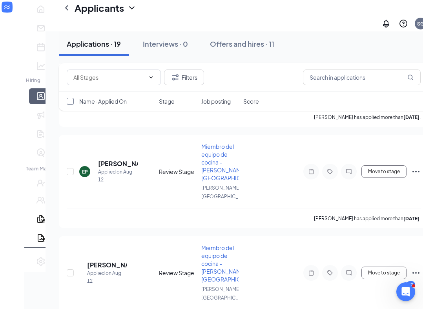
checkbox input "true"
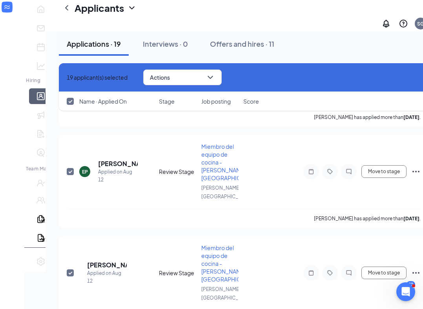
checkbox input "true"
click at [188, 83] on button "Actions" at bounding box center [182, 77] width 78 height 16
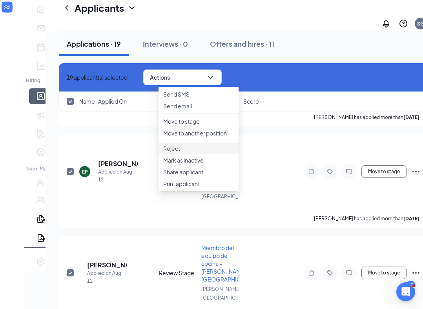
click at [175, 152] on p "Reject" at bounding box center [198, 148] width 71 height 8
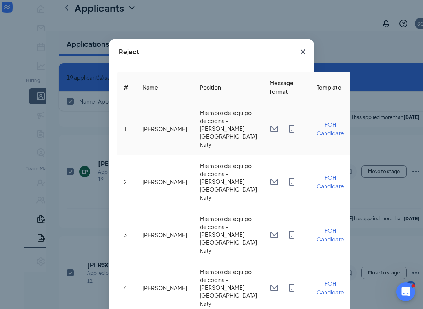
click at [332, 121] on button "FOH Candidate" at bounding box center [330, 128] width 27 height 17
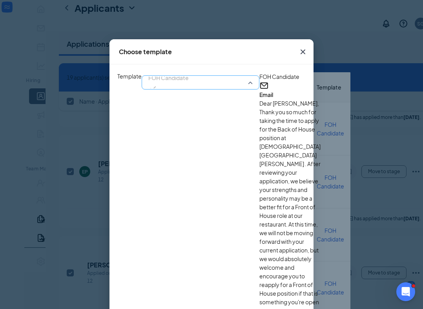
click at [162, 87] on span "FOH Candidate" at bounding box center [168, 82] width 40 height 21
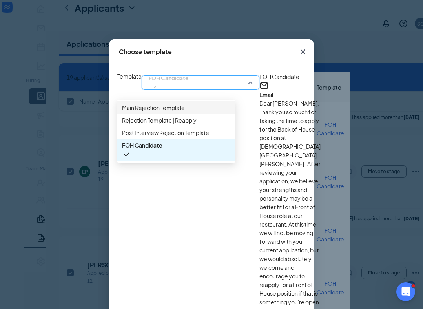
click at [158, 111] on span "Main Rejection Template" at bounding box center [176, 107] width 108 height 9
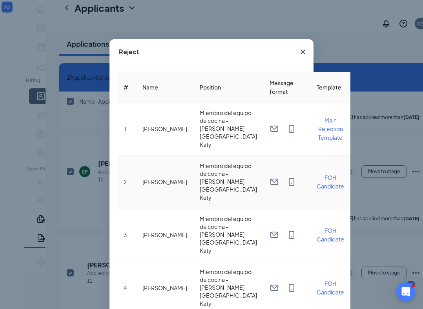
click at [328, 173] on button "FOH Candidate" at bounding box center [330, 181] width 27 height 17
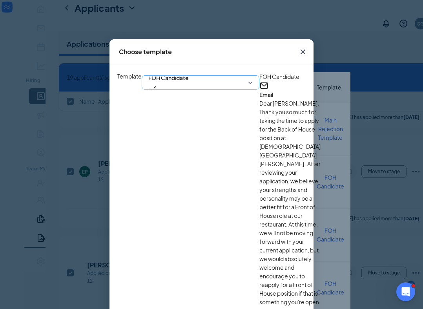
click at [159, 91] on span "FOH Candidate" at bounding box center [168, 82] width 40 height 21
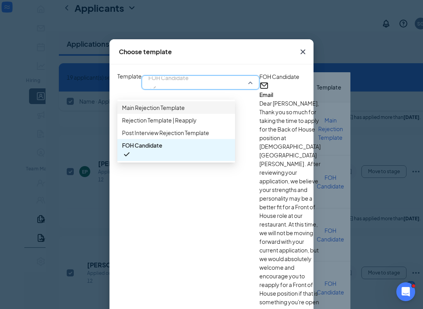
click at [130, 112] on span "Main Rejection Template" at bounding box center [153, 107] width 63 height 9
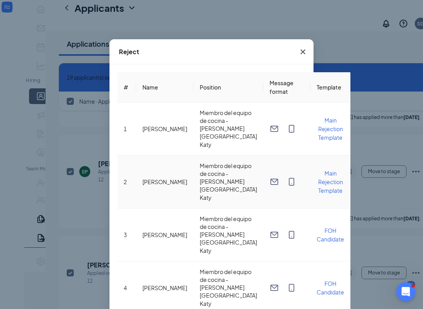
scroll to position [75, 0]
click at [321, 227] on span "FOH Candidate" at bounding box center [330, 235] width 27 height 16
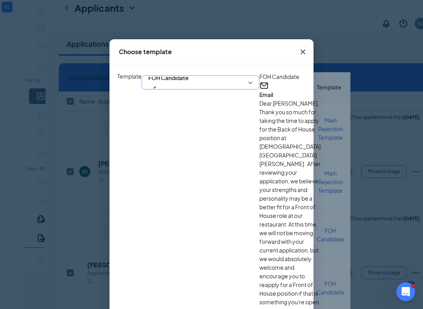
click at [160, 90] on span "FOH Candidate" at bounding box center [168, 82] width 40 height 21
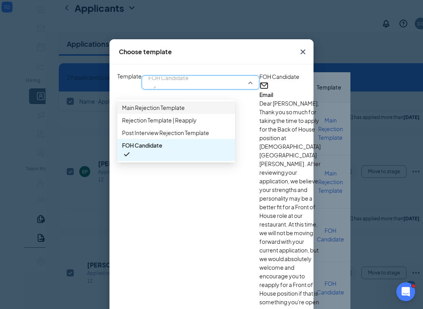
click at [125, 112] on span "Main Rejection Template" at bounding box center [153, 107] width 63 height 9
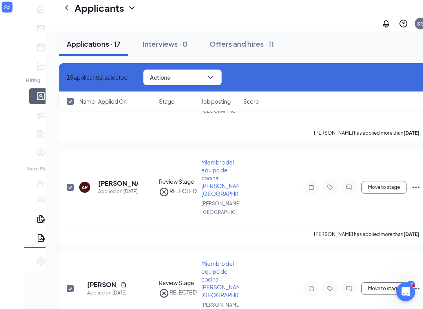
scroll to position [661, 0]
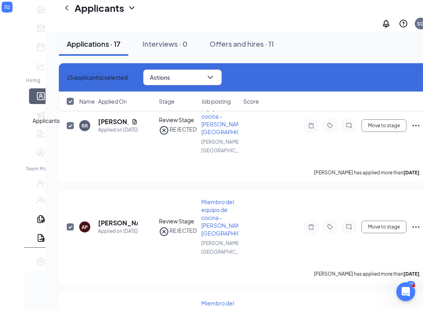
click at [49, 104] on link "Applicants" at bounding box center [53, 96] width 8 height 16
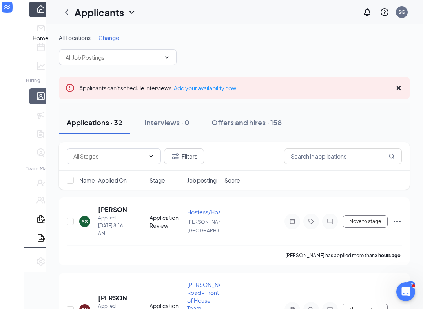
click at [49, 17] on link "Home" at bounding box center [53, 10] width 8 height 16
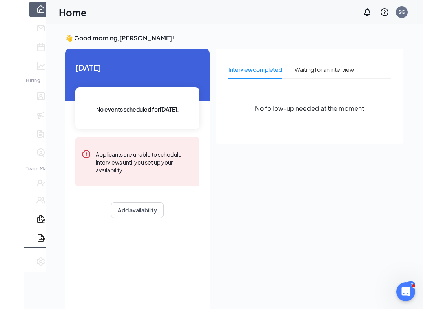
click at [12, 16] on icon "Expand" at bounding box center [10, 18] width 3 height 5
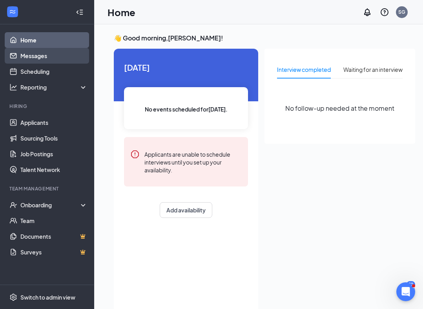
click at [43, 60] on link "Messages" at bounding box center [53, 56] width 67 height 16
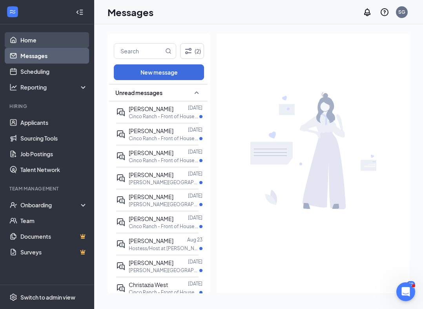
click at [50, 45] on link "Home" at bounding box center [53, 40] width 67 height 16
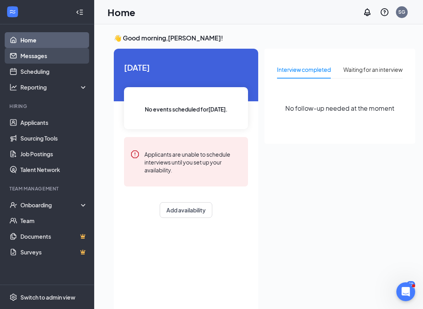
click at [46, 56] on link "Messages" at bounding box center [53, 56] width 67 height 16
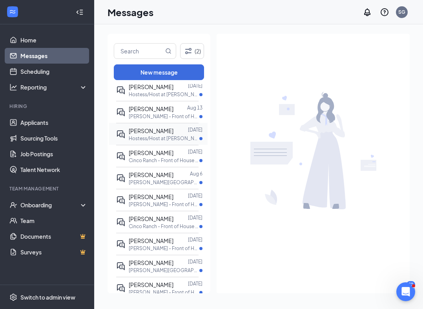
scroll to position [316, 0]
